Goal: Transaction & Acquisition: Purchase product/service

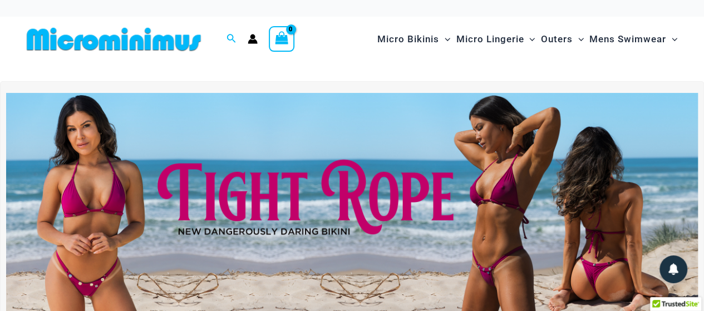
click at [298, 219] on img at bounding box center [352, 210] width 692 height 235
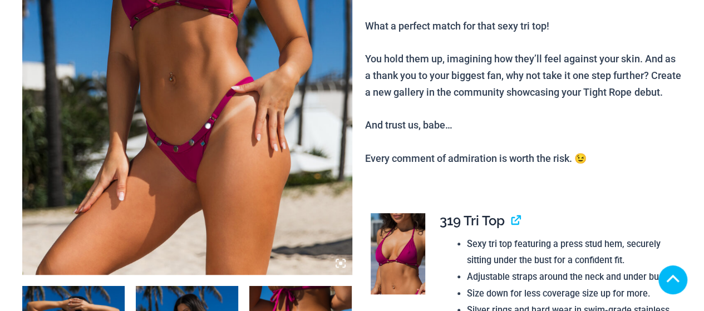
scroll to position [334, 0]
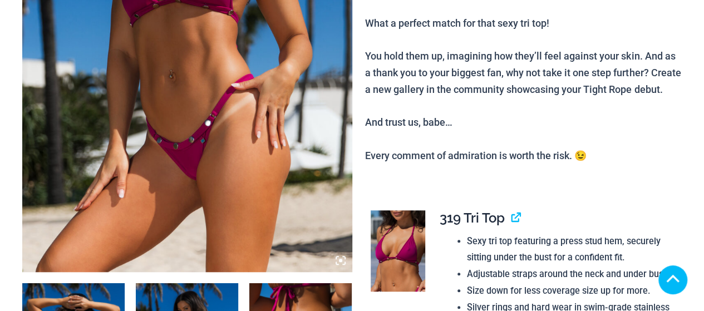
click at [248, 103] on img at bounding box center [187, 24] width 330 height 495
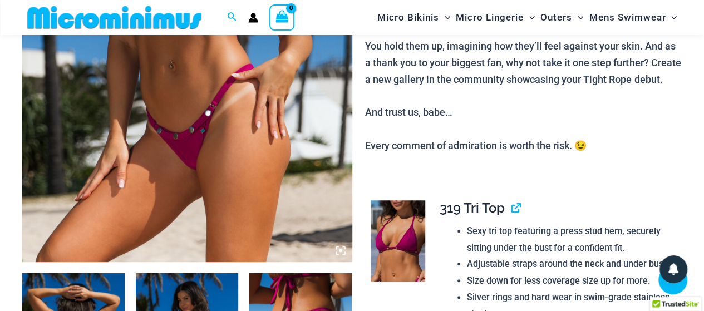
click at [154, 119] on img at bounding box center [187, 14] width 330 height 495
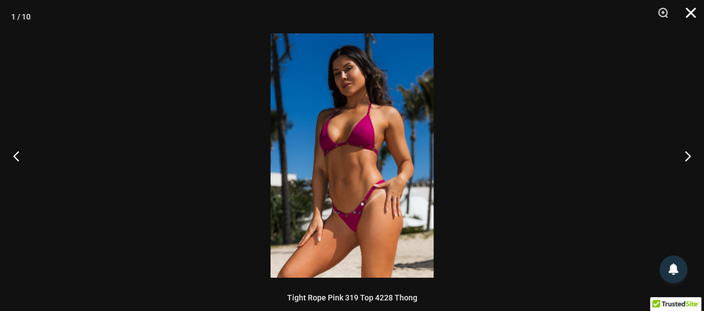
click at [691, 8] on button "Close" at bounding box center [687, 16] width 28 height 33
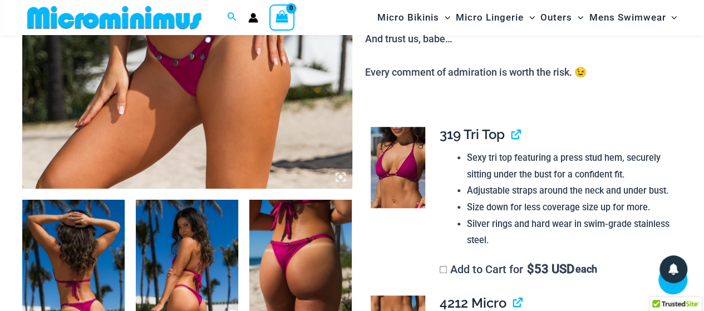
scroll to position [501, 0]
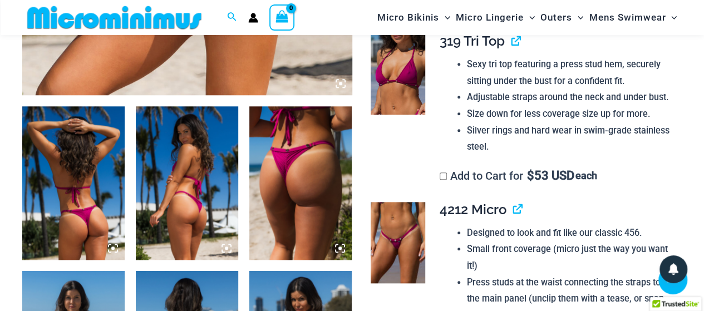
click at [401, 89] on img at bounding box center [398, 73] width 55 height 81
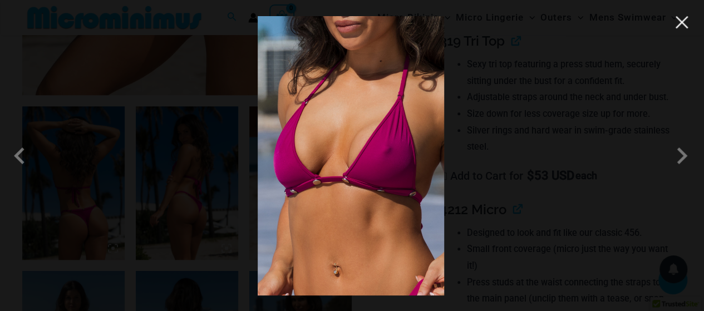
click at [683, 23] on button "Close" at bounding box center [682, 22] width 17 height 17
